Goal: Use online tool/utility: Utilize a website feature to perform a specific function

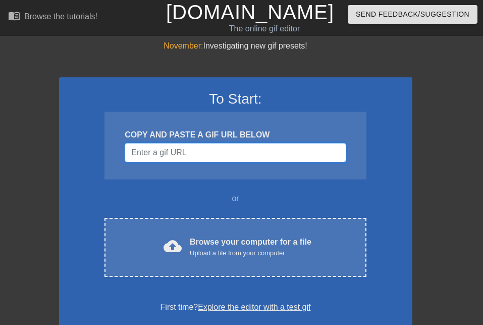
click at [159, 157] on input "Username" at bounding box center [235, 152] width 221 height 19
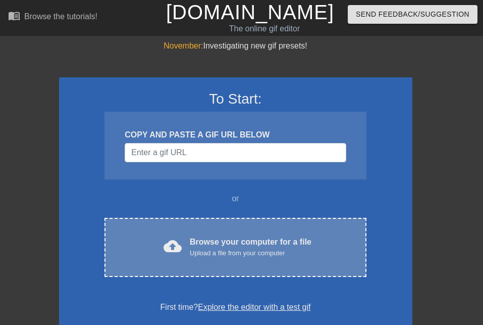
click at [191, 255] on div "Upload a file from your computer" at bounding box center [251, 253] width 122 height 10
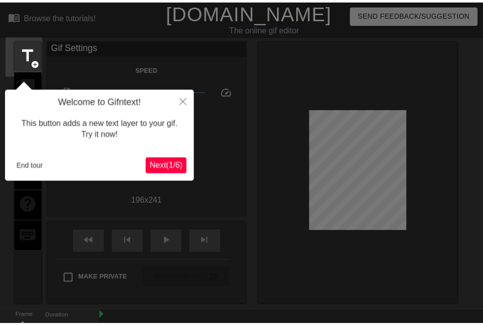
scroll to position [25, 0]
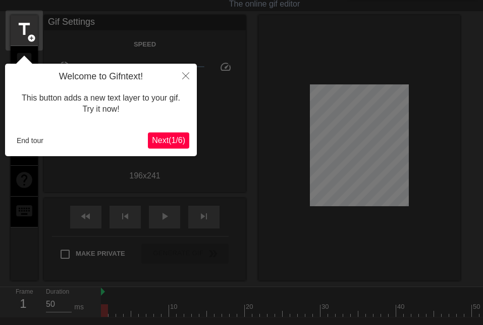
click at [175, 138] on span "Next ( 1 / 6 )" at bounding box center [168, 140] width 33 height 9
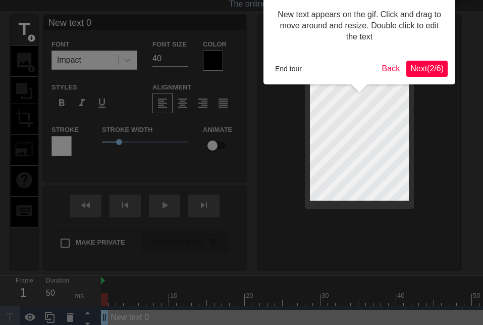
scroll to position [0, 0]
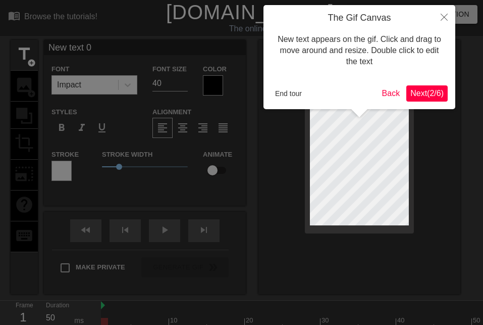
click at [423, 96] on span "Next ( 2 / 6 )" at bounding box center [427, 93] width 33 height 9
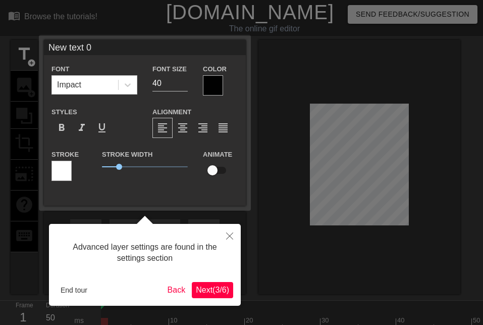
scroll to position [25, 0]
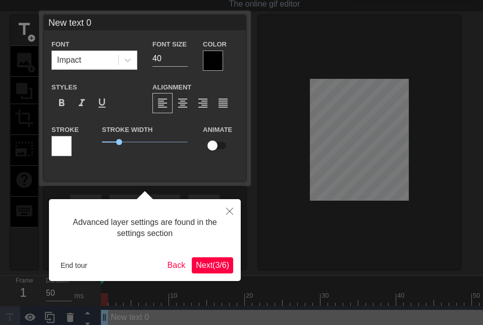
click at [289, 83] on div at bounding box center [241, 155] width 483 height 361
click at [222, 263] on span "Next ( 3 / 6 )" at bounding box center [212, 265] width 33 height 9
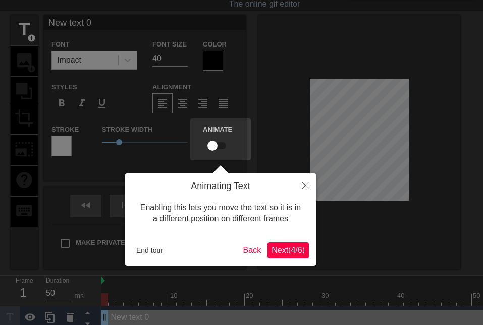
scroll to position [0, 0]
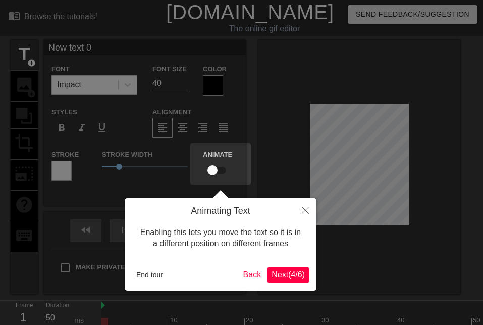
click at [285, 282] on button "Next ( 4 / 6 )" at bounding box center [288, 275] width 41 height 16
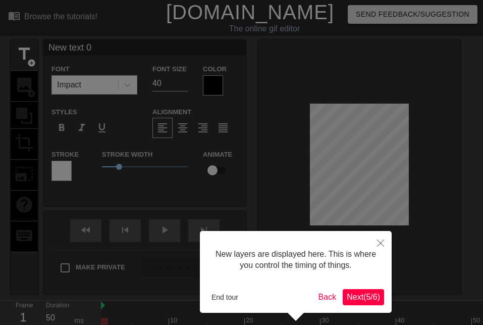
scroll to position [38, 0]
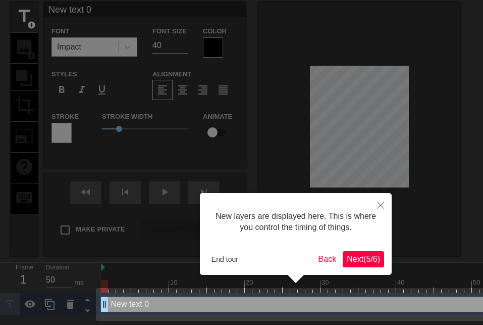
click at [354, 266] on button "Next ( 5 / 6 )" at bounding box center [363, 259] width 41 height 16
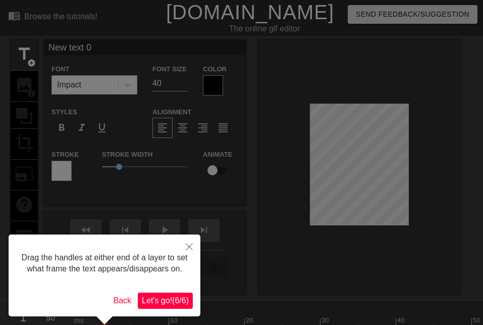
click at [181, 296] on span "Let's go! ( 6 / 6 )" at bounding box center [165, 300] width 47 height 9
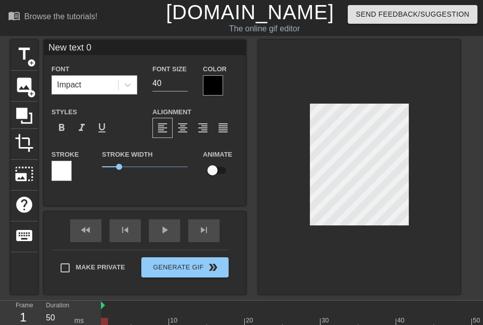
click at [101, 83] on div "Impact" at bounding box center [85, 85] width 66 height 18
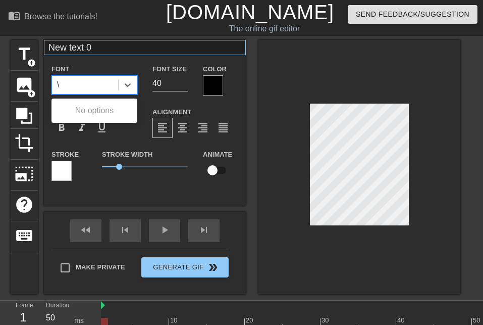
type input "\"
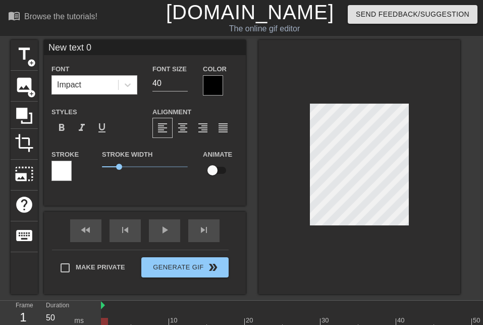
click at [96, 51] on input "New text 0" at bounding box center [145, 47] width 202 height 15
type input "N"
click at [32, 92] on span "add_circle" at bounding box center [31, 93] width 9 height 9
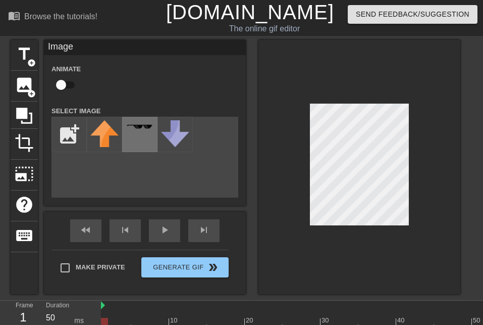
scroll to position [54, 0]
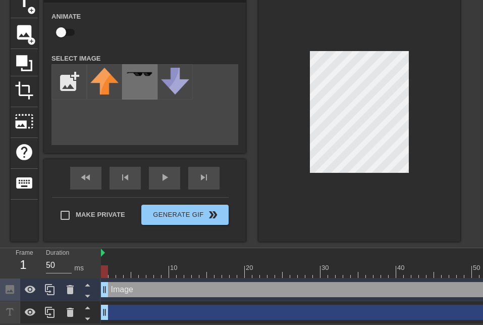
click at [136, 81] on div at bounding box center [139, 81] width 35 height 35
click at [425, 140] on div at bounding box center [360, 114] width 202 height 254
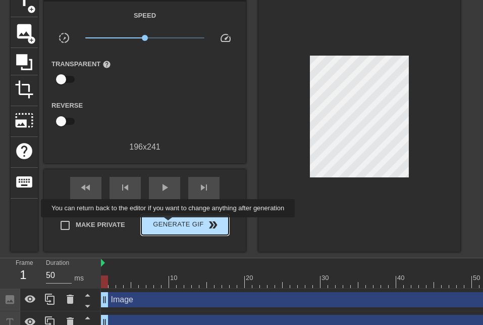
click at [169, 225] on span "Generate Gif double_arrow" at bounding box center [184, 225] width 79 height 12
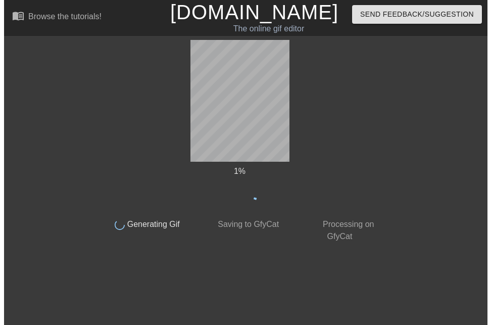
scroll to position [0, 0]
